Goal: Navigation & Orientation: Locate item on page

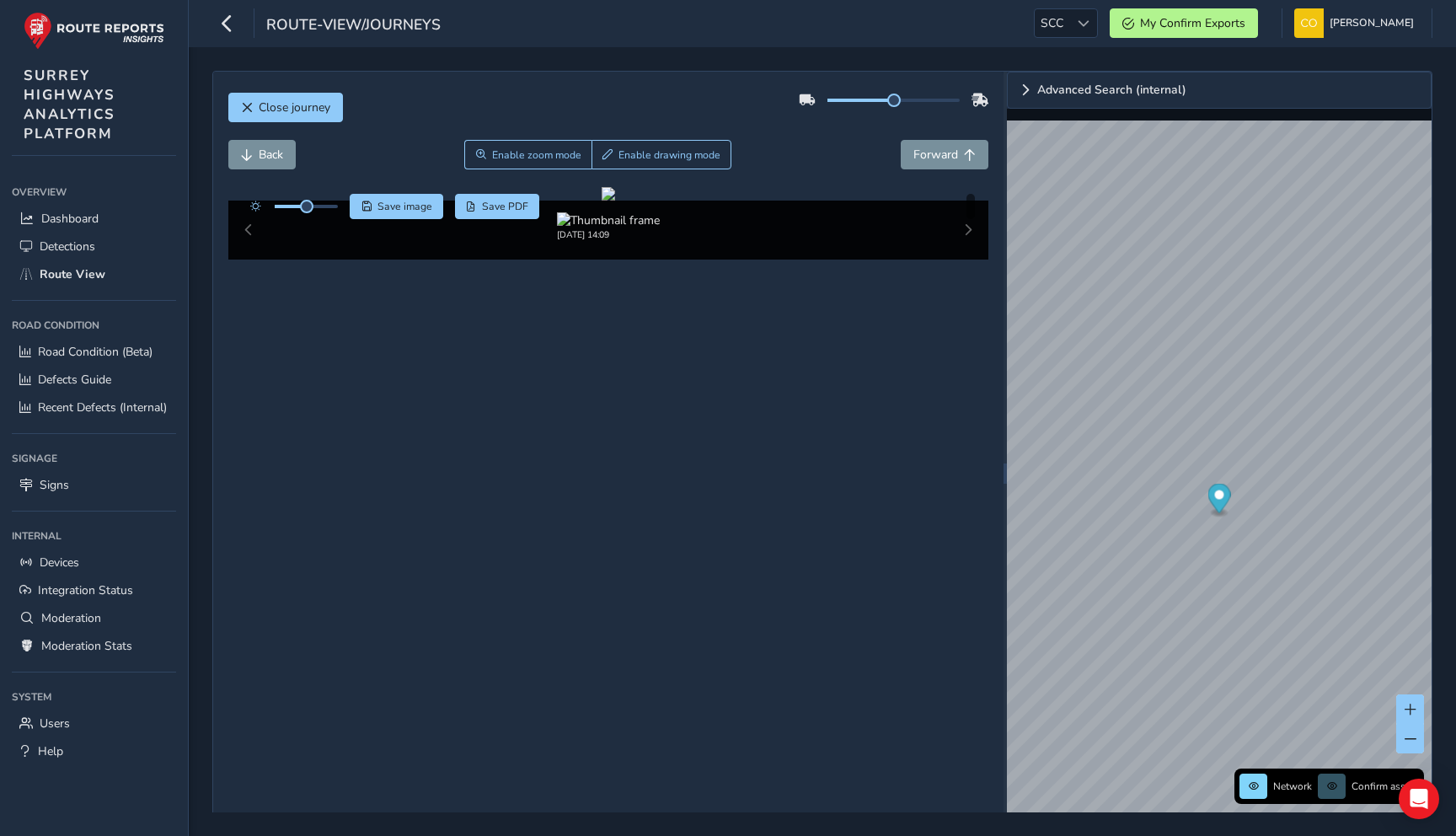
click at [816, 166] on div "Back Enable zoom mode Enable drawing mode Forward" at bounding box center [608, 154] width 761 height 30
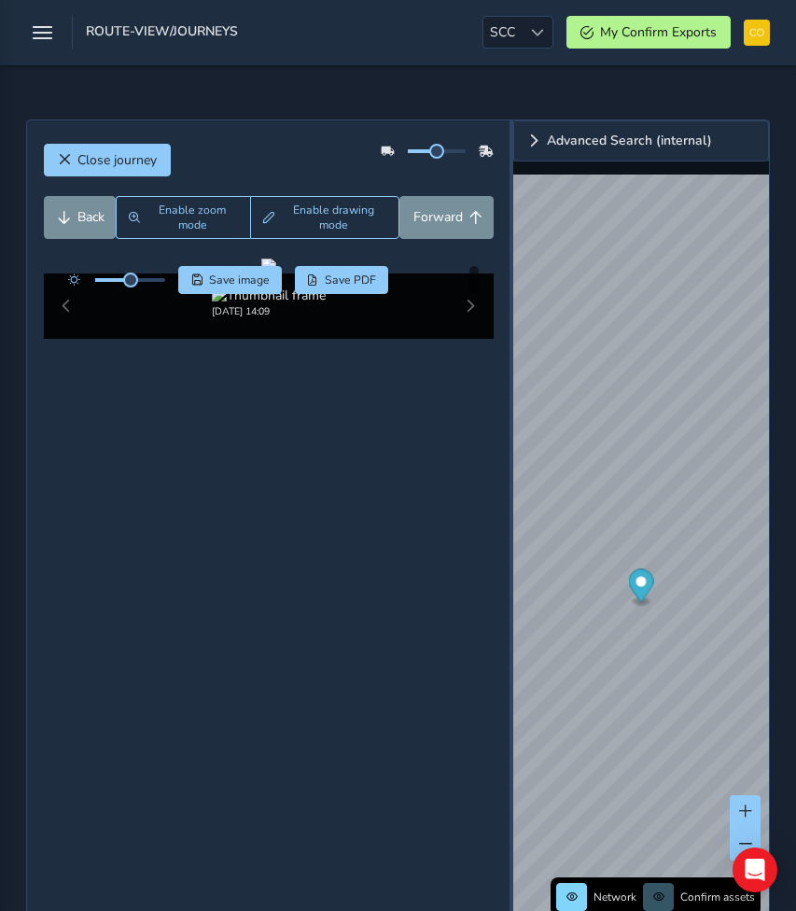
drag, startPoint x: 509, startPoint y: 554, endPoint x: 802, endPoint y: 574, distance: 293.7
click at [796, 574] on html "route-view/journeys SCC SCC My Confirm Exports [PERSON_NAME] Colour Scheme: Dar…" at bounding box center [398, 455] width 796 height 911
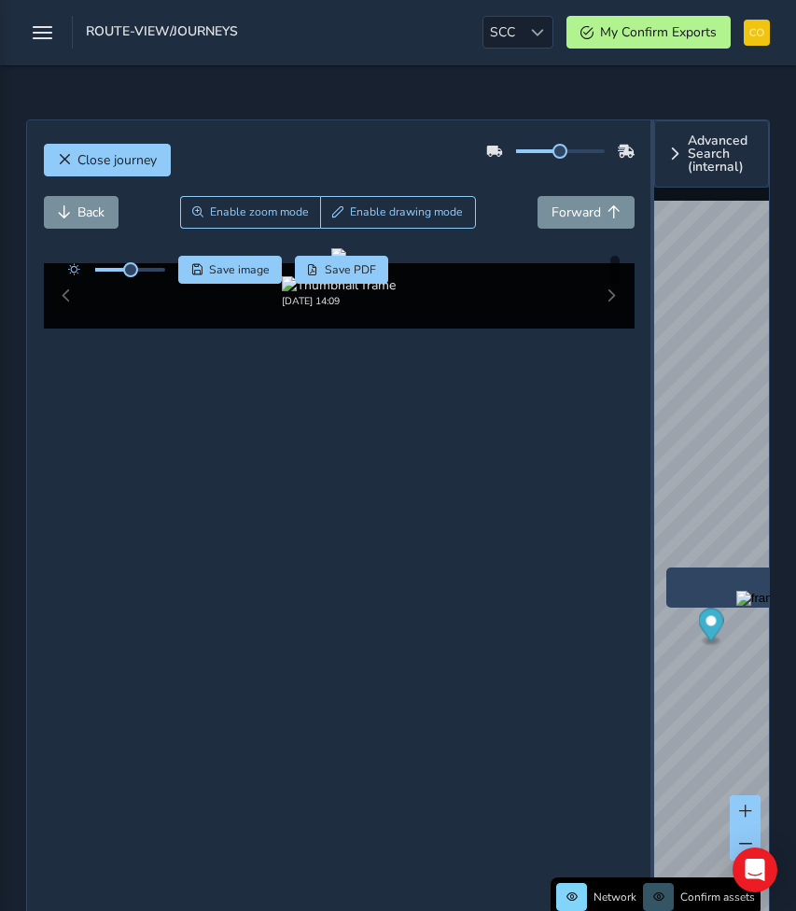
drag, startPoint x: 511, startPoint y: 559, endPoint x: 802, endPoint y: 562, distance: 291.2
click at [796, 562] on html "route-view/journeys SCC SCC My Confirm Exports [PERSON_NAME] Colour Scheme: Dar…" at bounding box center [398, 455] width 796 height 911
click at [513, 220] on div "Back Enable zoom mode Enable drawing mode Forward" at bounding box center [339, 212] width 591 height 33
click at [512, 228] on div "Back Enable zoom mode Enable drawing mode Forward" at bounding box center [339, 212] width 591 height 33
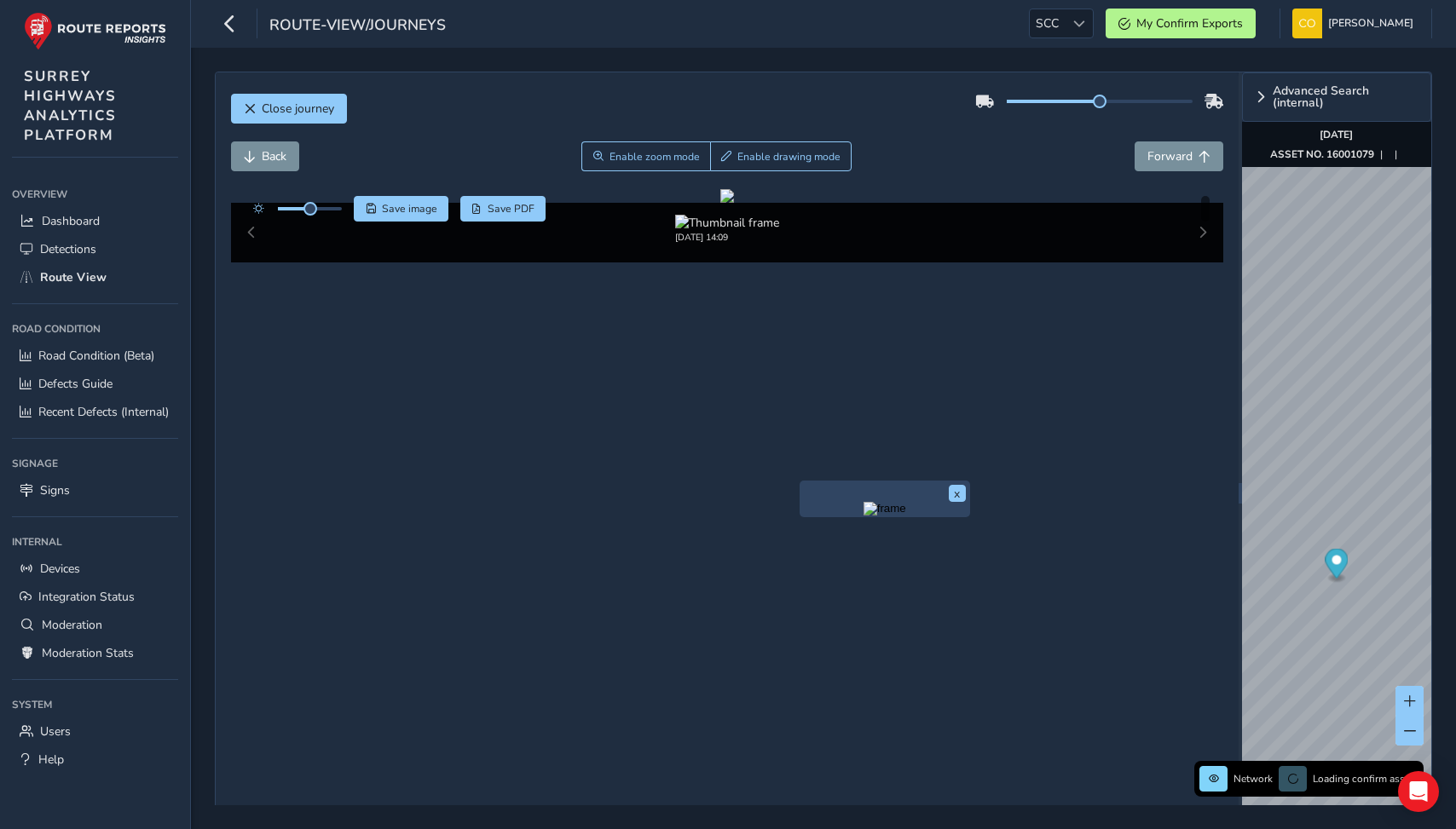
click at [952, 144] on div "Back Enable zoom mode Enable drawing mode Forward" at bounding box center [727, 156] width 993 height 30
click at [956, 494] on button "x" at bounding box center [957, 493] width 17 height 17
click at [965, 154] on div "Back Enable zoom mode Enable drawing mode Forward" at bounding box center [727, 156] width 993 height 30
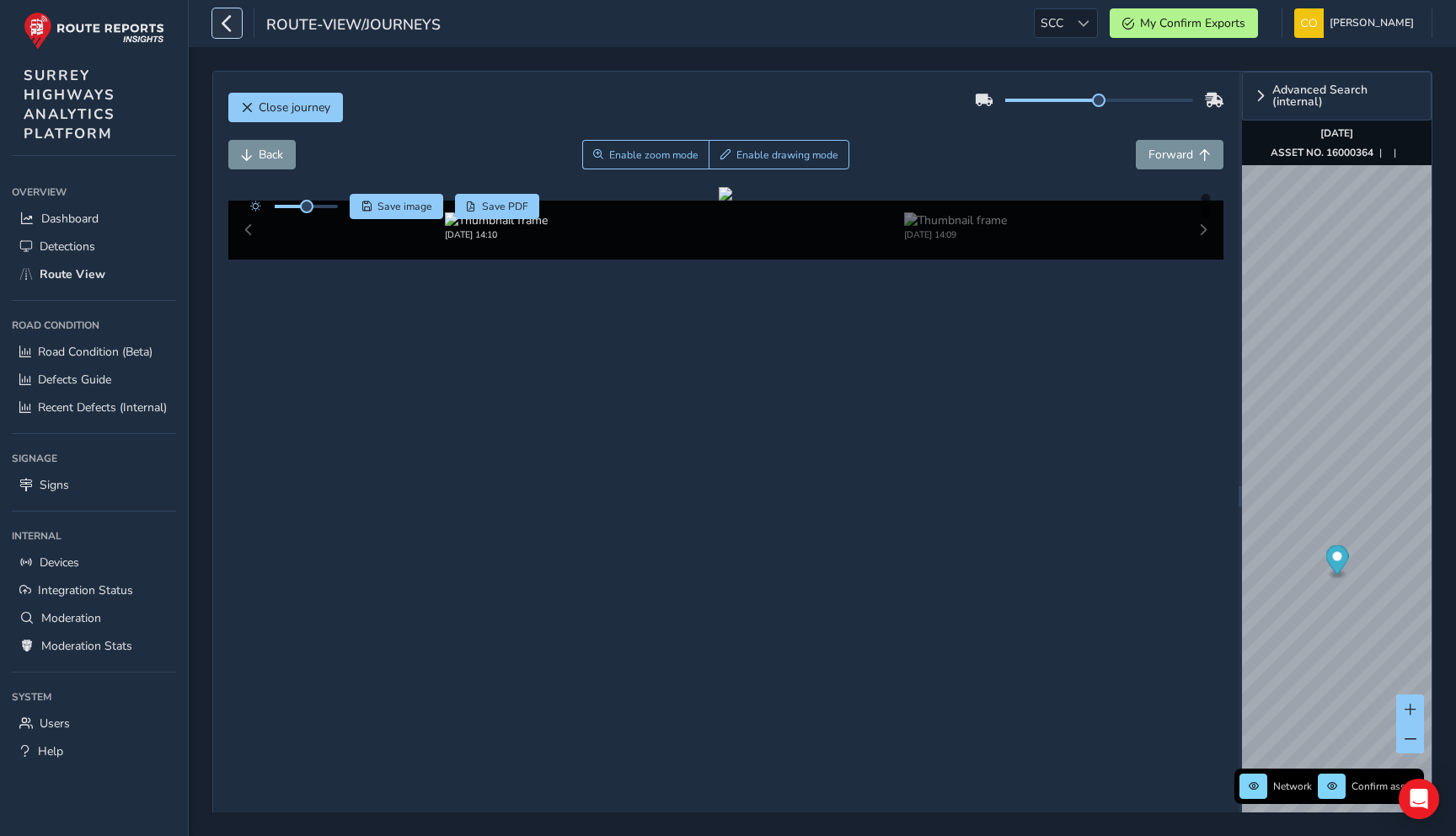
click at [227, 26] on icon "button" at bounding box center [227, 23] width 18 height 30
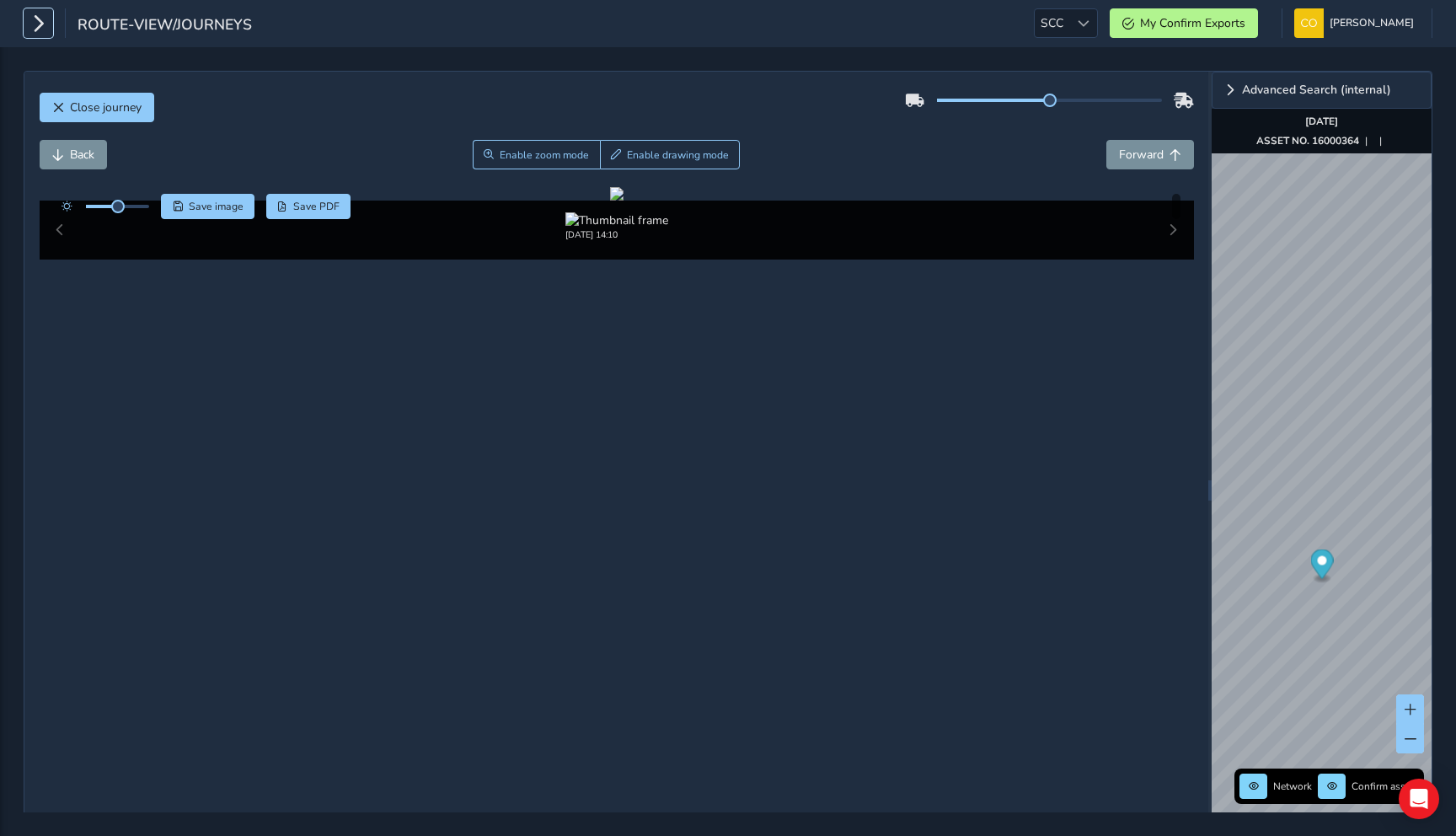
scroll to position [82, 0]
